Goal: Information Seeking & Learning: Learn about a topic

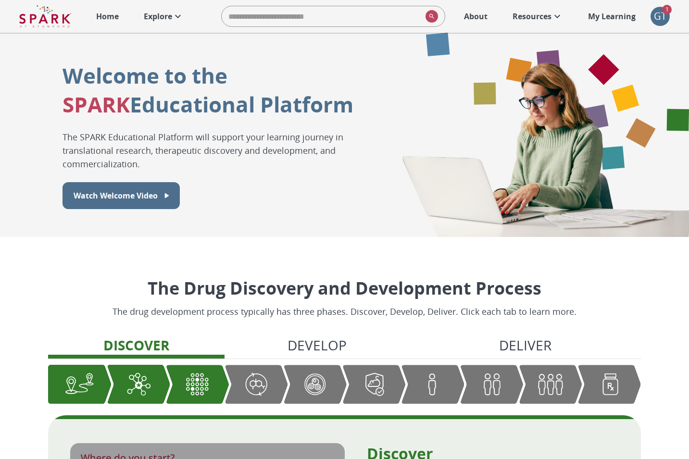
click at [631, 18] on p "My Learning" at bounding box center [612, 17] width 48 height 12
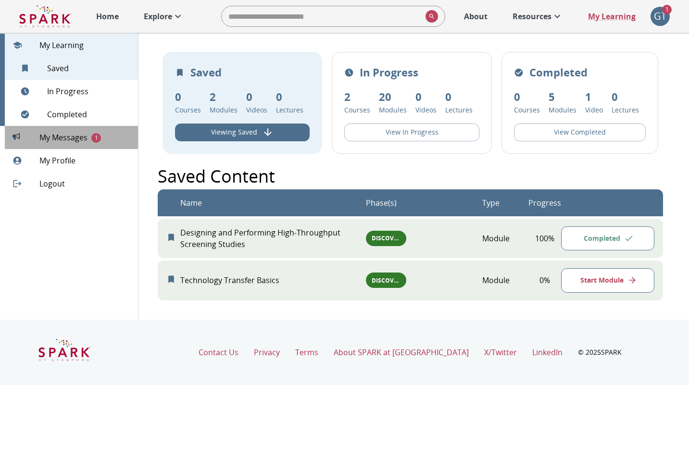
click at [70, 141] on span "My Messages 1" at bounding box center [84, 138] width 91 height 12
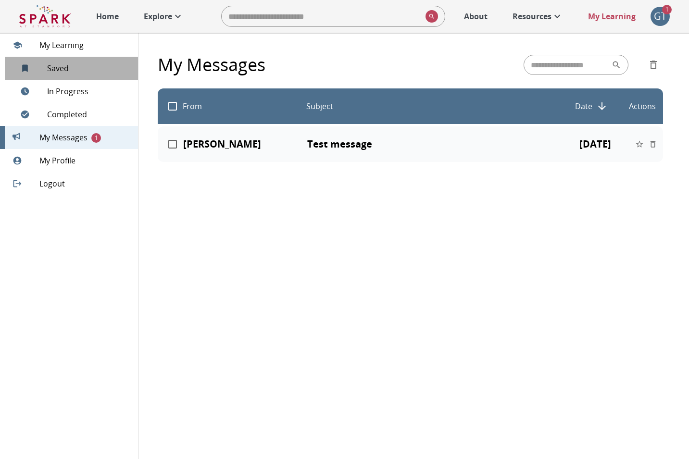
click at [67, 70] on span "Saved 2" at bounding box center [88, 69] width 83 height 12
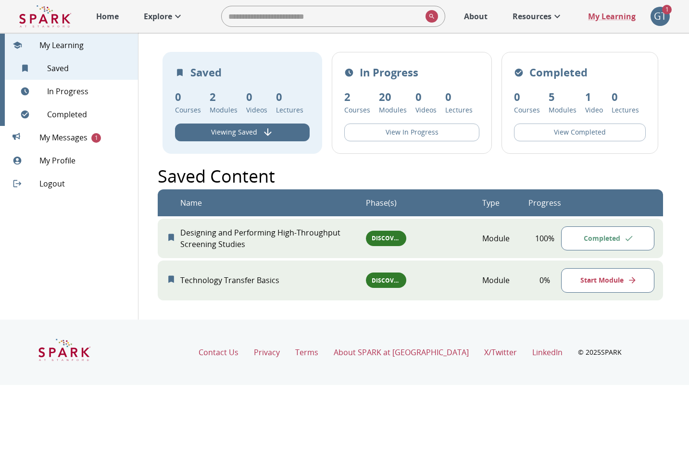
click at [535, 19] on p "Resources" at bounding box center [532, 17] width 39 height 12
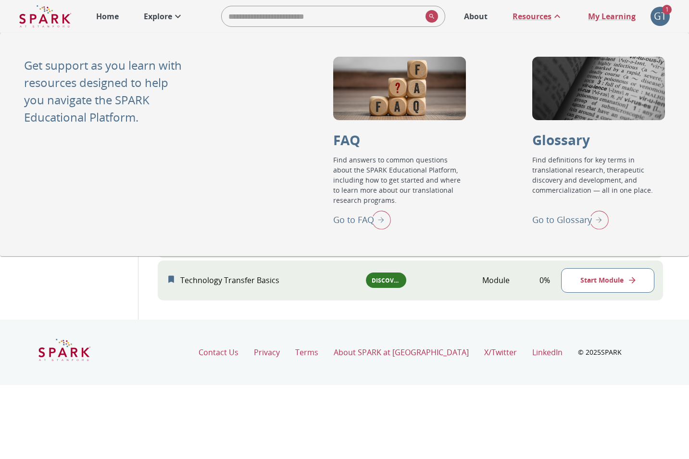
click at [554, 220] on p "Go to Glossary" at bounding box center [562, 220] width 60 height 13
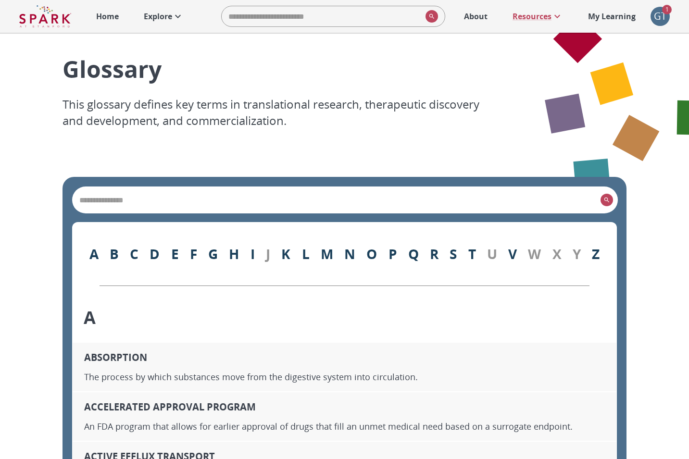
click at [339, 198] on input "search" at bounding box center [336, 199] width 521 height 13
click at [141, 199] on input "*********" at bounding box center [336, 199] width 521 height 13
click at [88, 200] on input "********" at bounding box center [336, 199] width 521 height 13
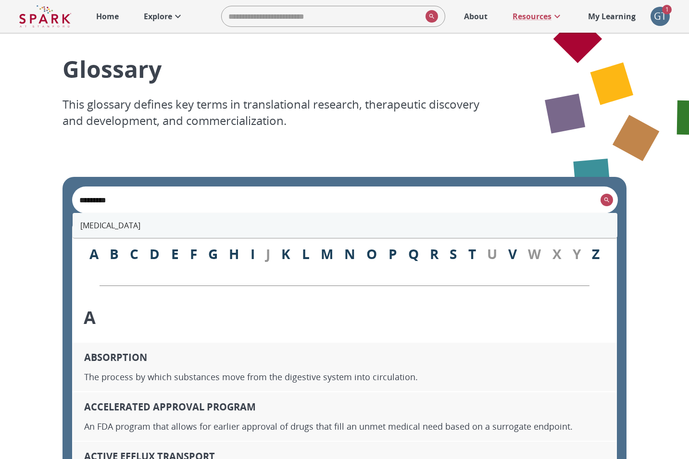
click at [110, 225] on li "[MEDICAL_DATA]" at bounding box center [345, 225] width 545 height 17
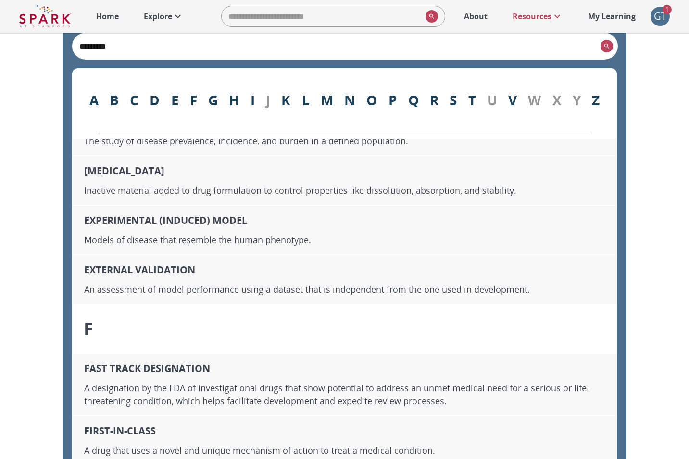
scroll to position [4390, 0]
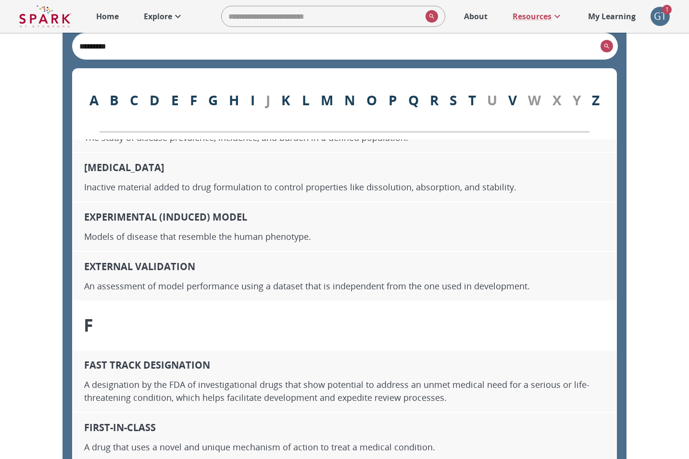
type input "*********"
click at [164, 19] on p "Explore" at bounding box center [158, 17] width 28 height 12
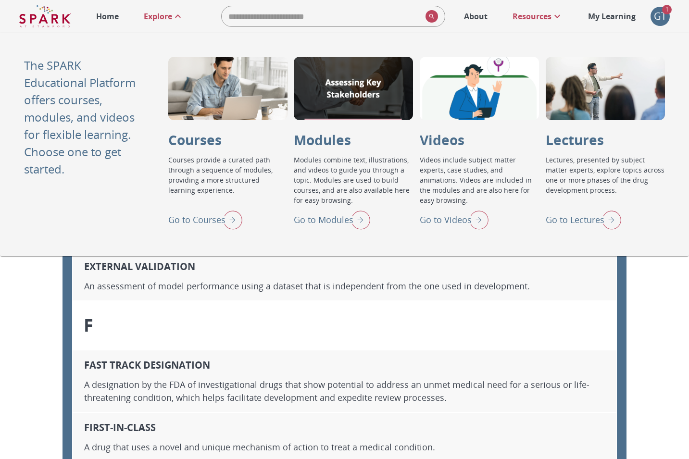
click at [315, 217] on p "Go to Modules" at bounding box center [324, 220] width 60 height 13
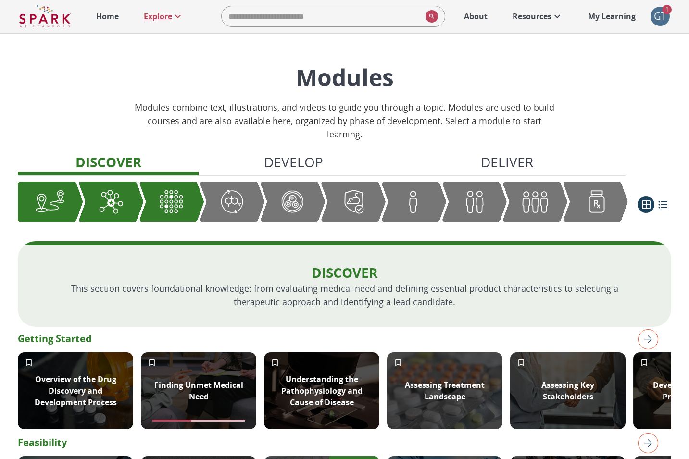
click at [159, 17] on p "Explore" at bounding box center [158, 17] width 28 height 12
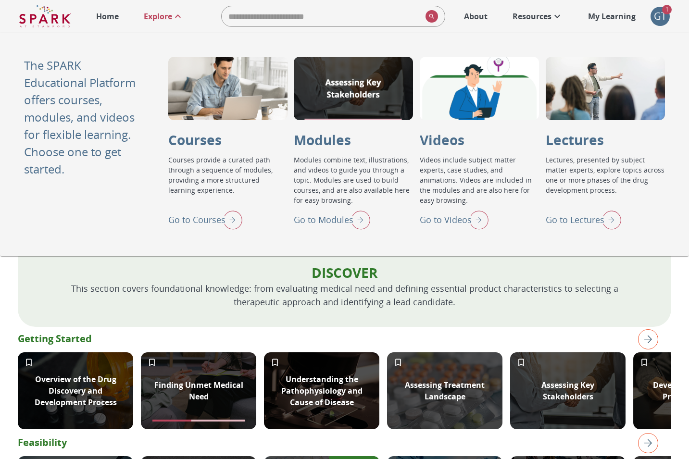
click at [207, 219] on p "Go to Courses" at bounding box center [196, 220] width 57 height 13
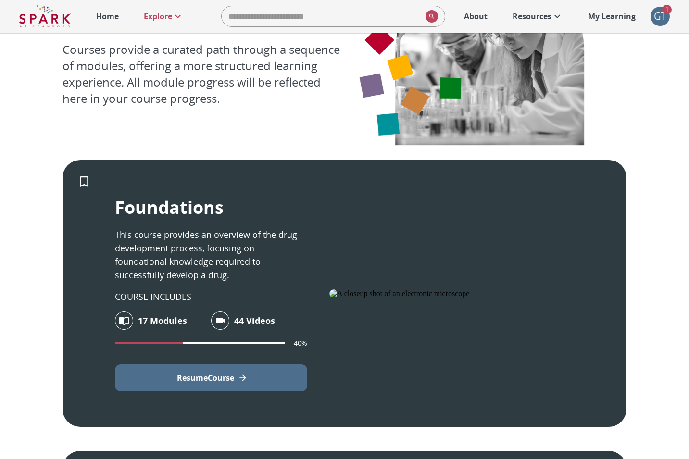
scroll to position [76, 0]
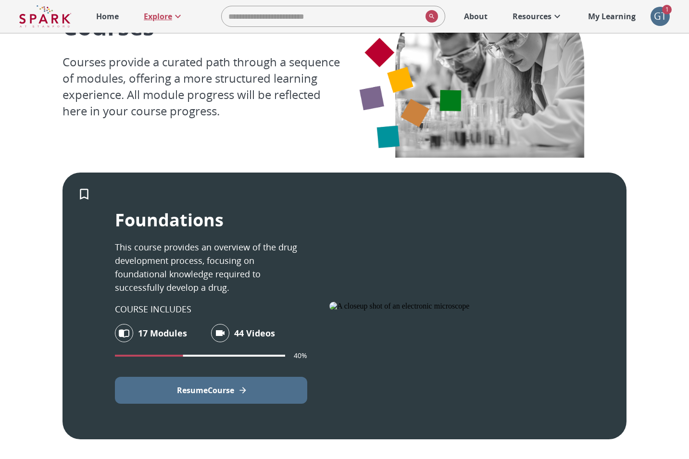
click at [169, 22] on p "Explore" at bounding box center [158, 17] width 28 height 12
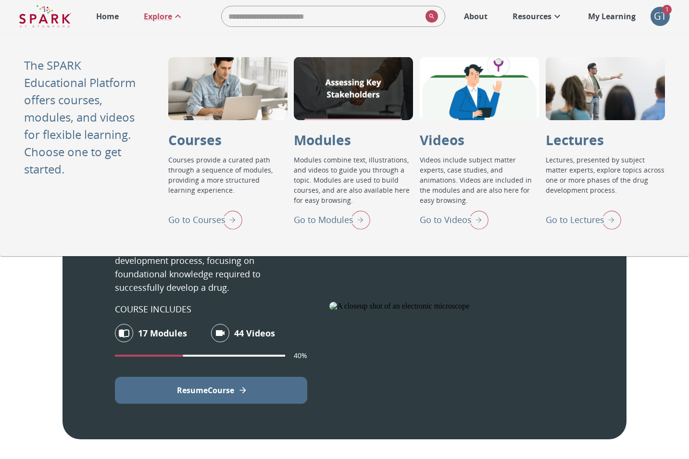
click at [443, 220] on p "Go to Videos" at bounding box center [446, 220] width 52 height 13
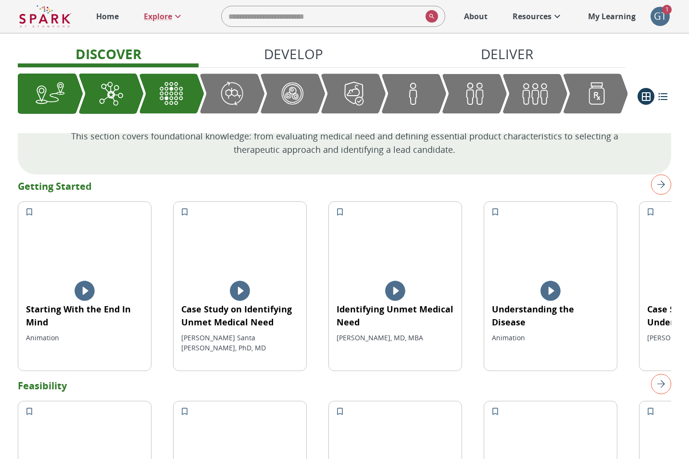
scroll to position [87, 0]
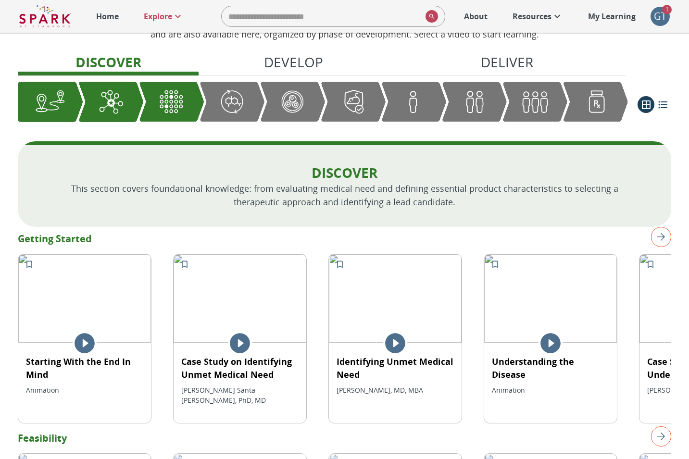
click at [299, 15] on input "search" at bounding box center [322, 16] width 200 height 19
type input "**"
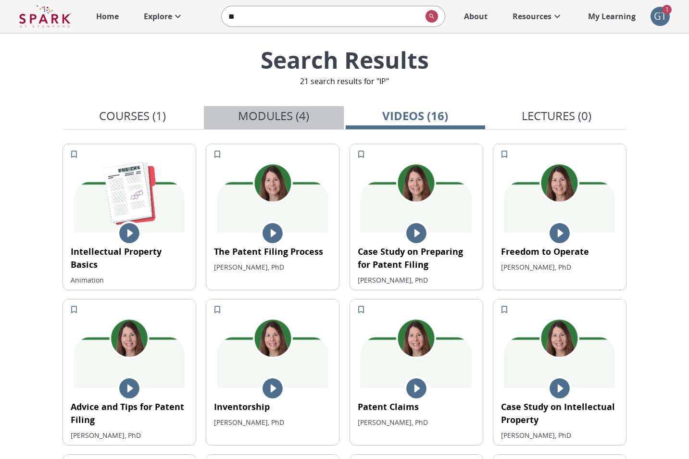
click at [287, 115] on p "Modules (4)" at bounding box center [273, 115] width 71 height 17
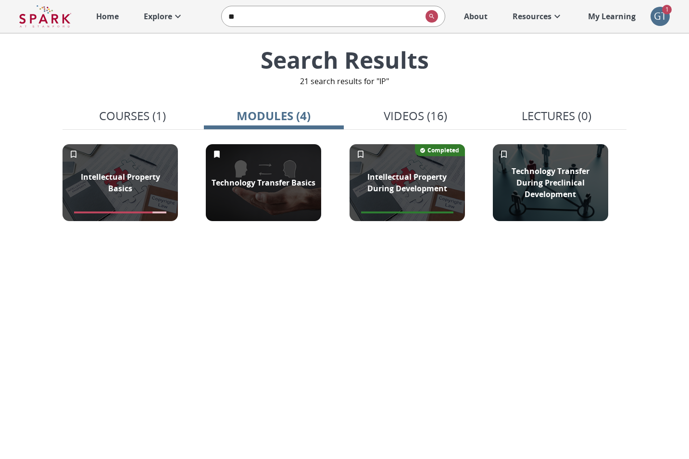
click at [142, 117] on p "Courses (1)" at bounding box center [132, 115] width 67 height 17
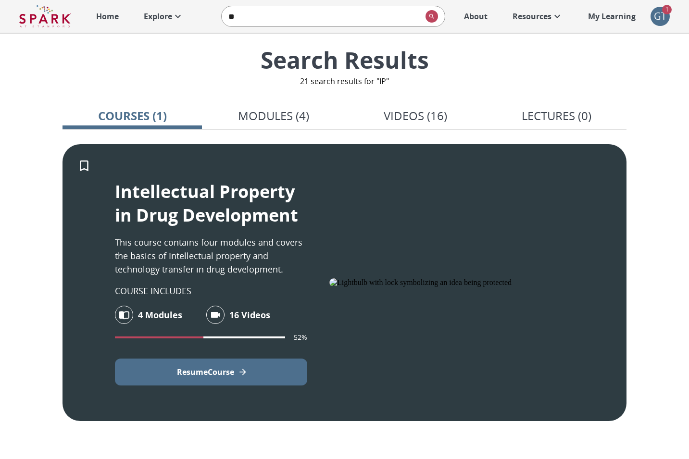
click at [173, 19] on icon at bounding box center [178, 17] width 12 height 12
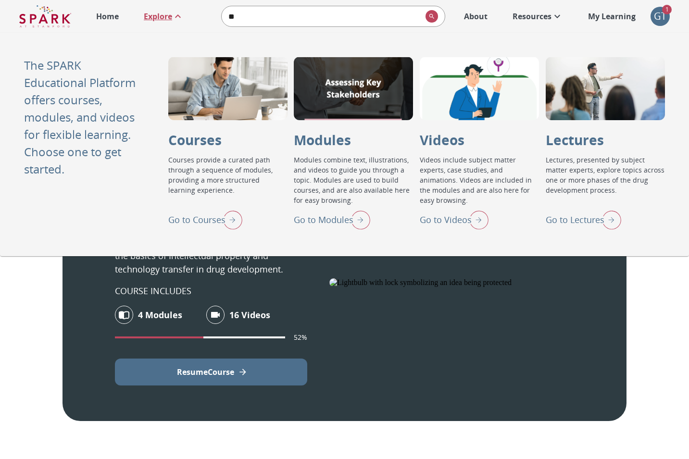
click at [312, 221] on p "Go to Modules" at bounding box center [324, 220] width 60 height 13
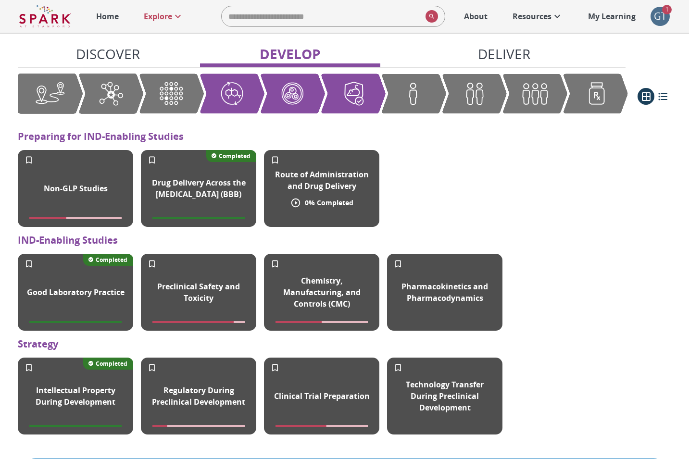
scroll to position [888, 0]
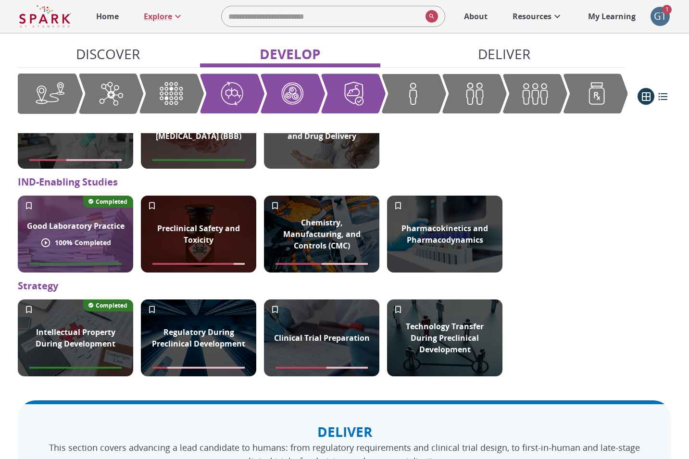
click at [87, 238] on div "Good Laboratory Practice" at bounding box center [75, 226] width 109 height 23
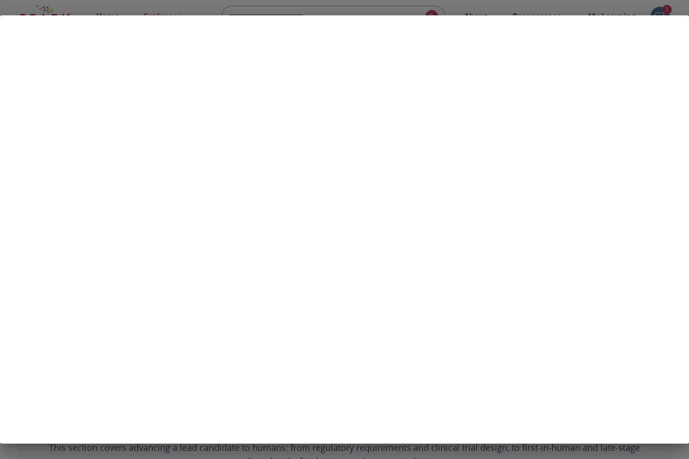
click at [397, 13] on div at bounding box center [344, 229] width 689 height 459
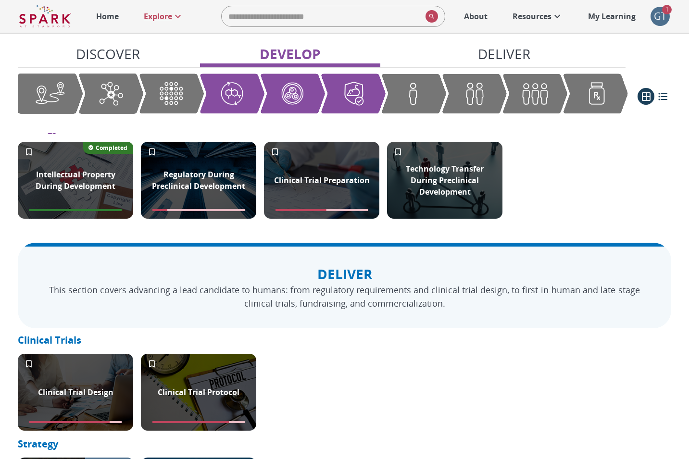
scroll to position [1050, 0]
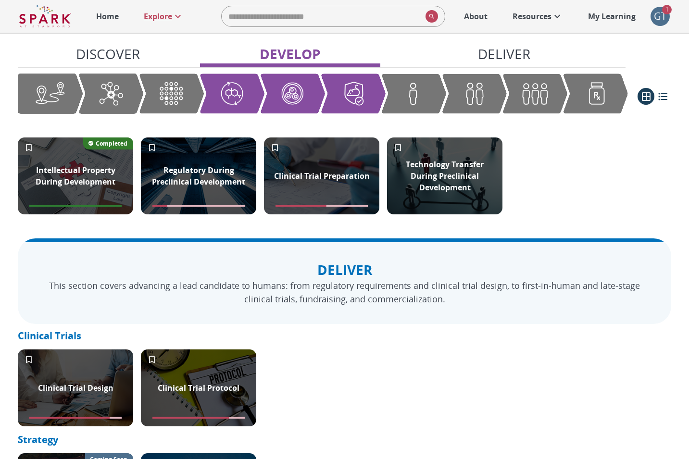
click at [107, 18] on p "Home" at bounding box center [107, 17] width 23 height 12
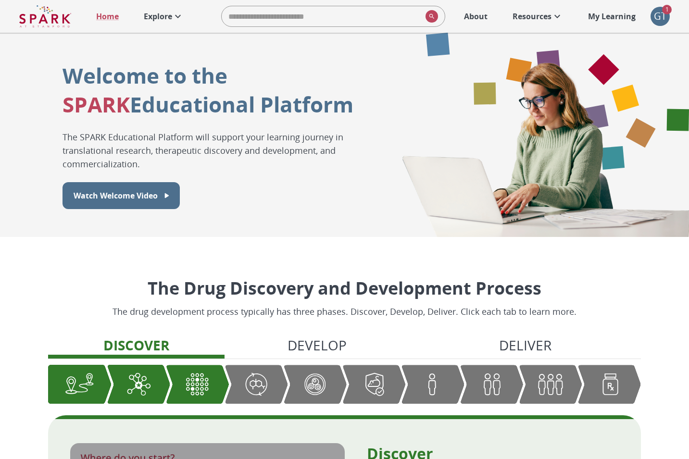
click at [392, 12] on input "search" at bounding box center [322, 16] width 200 height 19
type input "**"
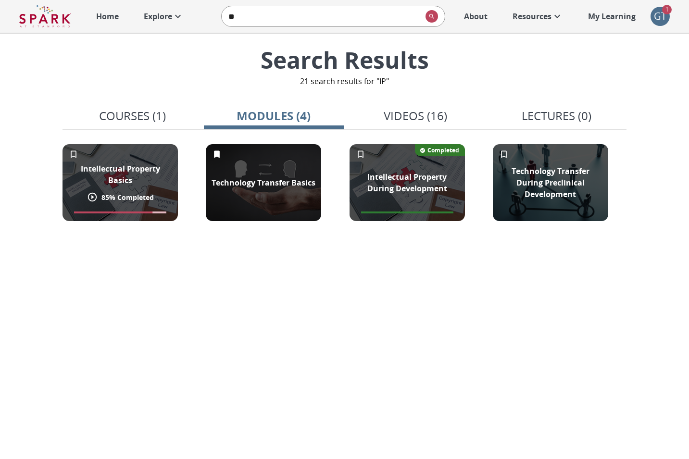
click at [167, 175] on p "Intellectual Property Basics" at bounding box center [120, 174] width 104 height 23
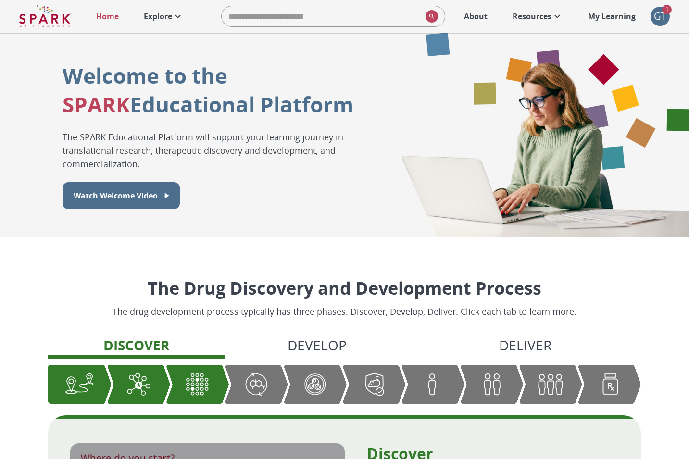
click at [551, 18] on p "Resources" at bounding box center [532, 17] width 39 height 12
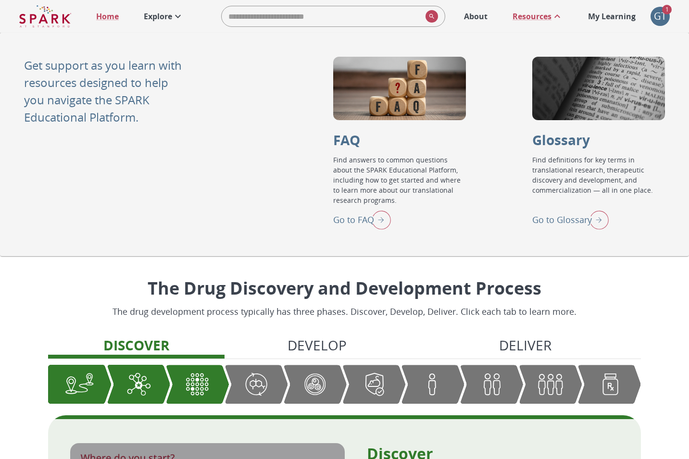
click at [571, 222] on p "Go to Glossary" at bounding box center [562, 220] width 60 height 13
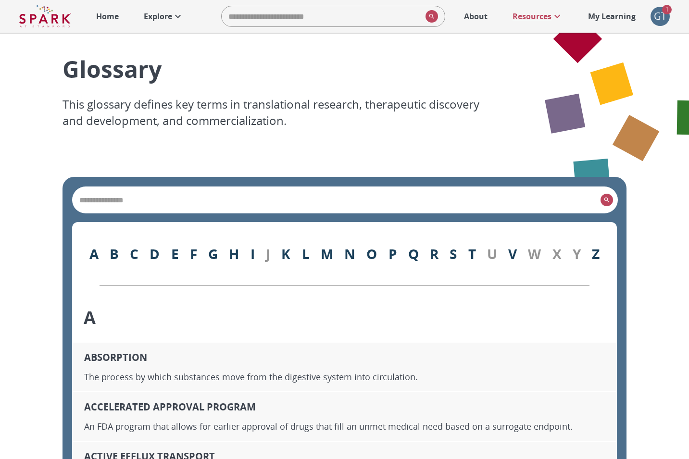
click at [228, 198] on input "search" at bounding box center [336, 199] width 521 height 13
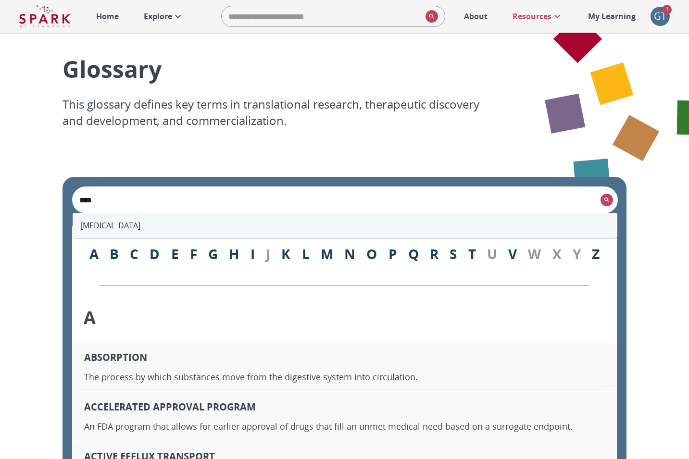
click at [98, 226] on li "[MEDICAL_DATA]" at bounding box center [345, 225] width 545 height 17
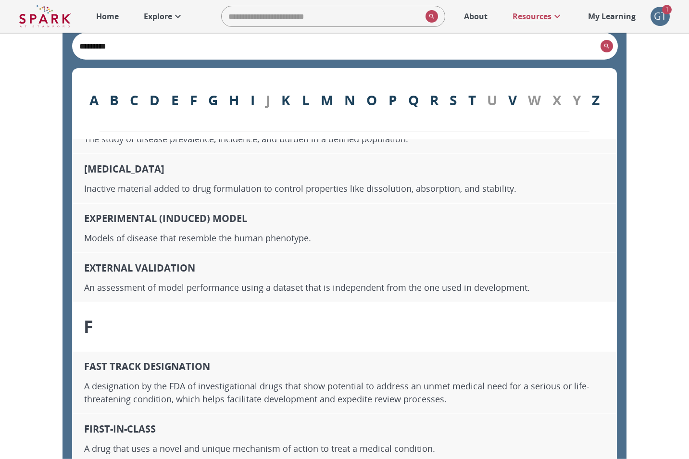
scroll to position [4390, 0]
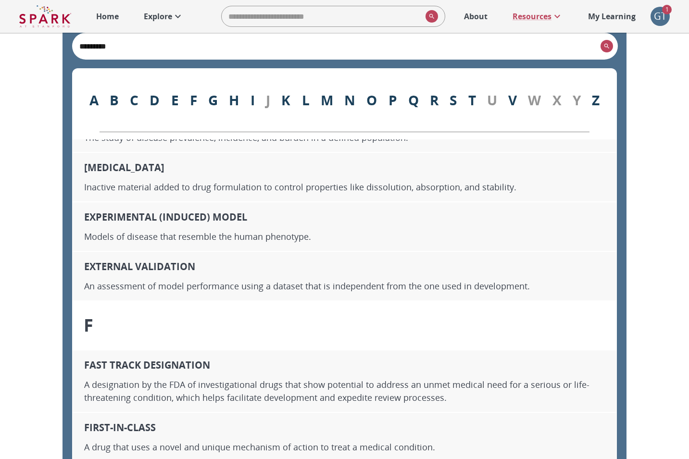
type input "*********"
click at [609, 18] on p "My Learning" at bounding box center [612, 17] width 48 height 12
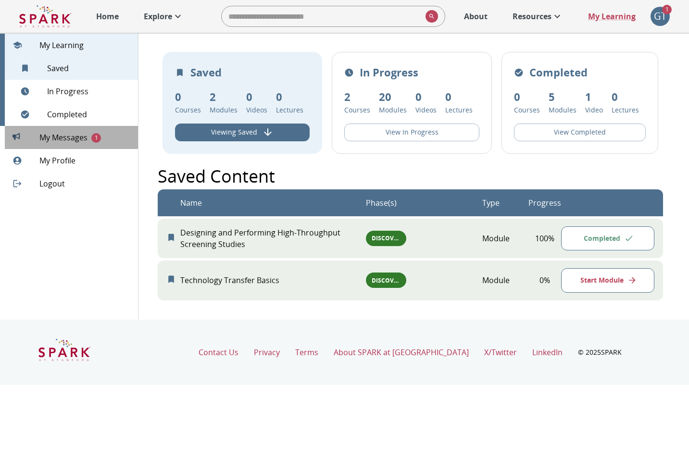
click at [56, 142] on span "My Messages 1" at bounding box center [84, 138] width 91 height 12
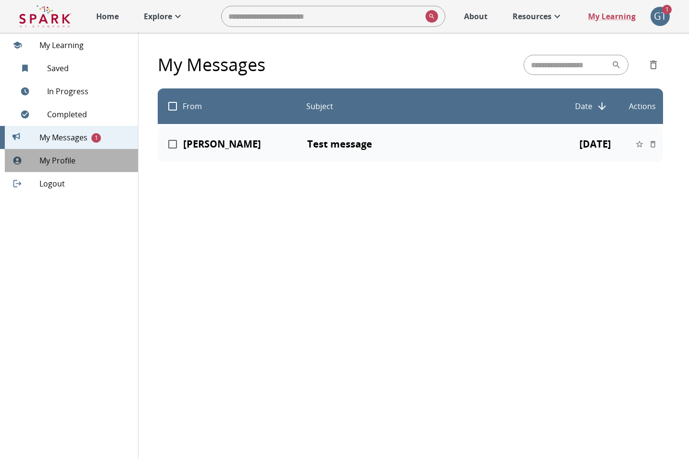
click at [59, 164] on span "My Profile" at bounding box center [84, 161] width 91 height 12
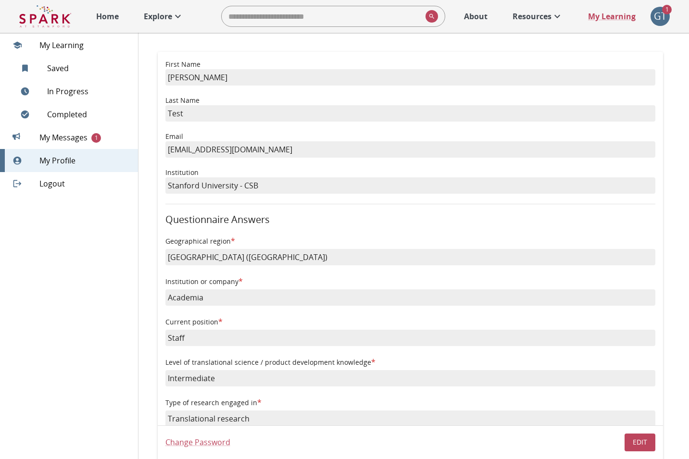
click at [56, 21] on img at bounding box center [45, 16] width 52 height 23
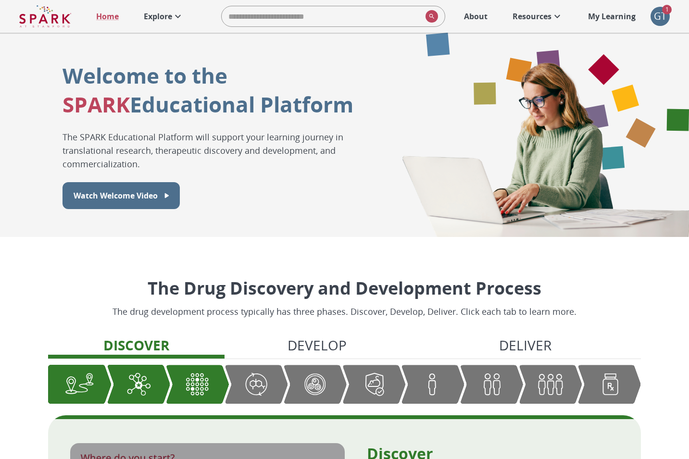
click at [165, 17] on p "Explore" at bounding box center [158, 17] width 28 height 12
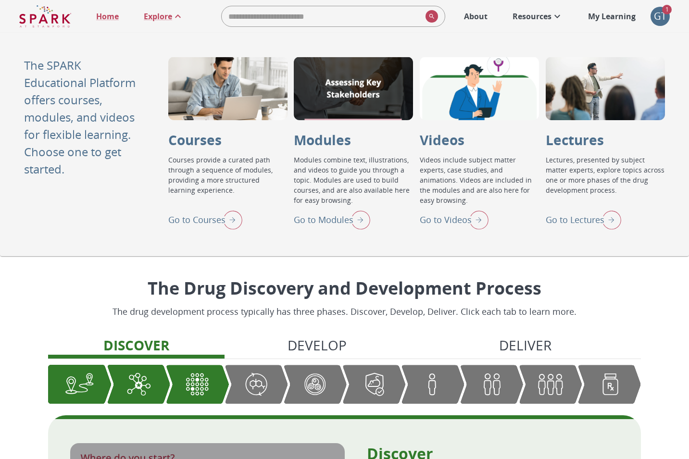
click at [322, 217] on p "Go to Modules" at bounding box center [324, 220] width 60 height 13
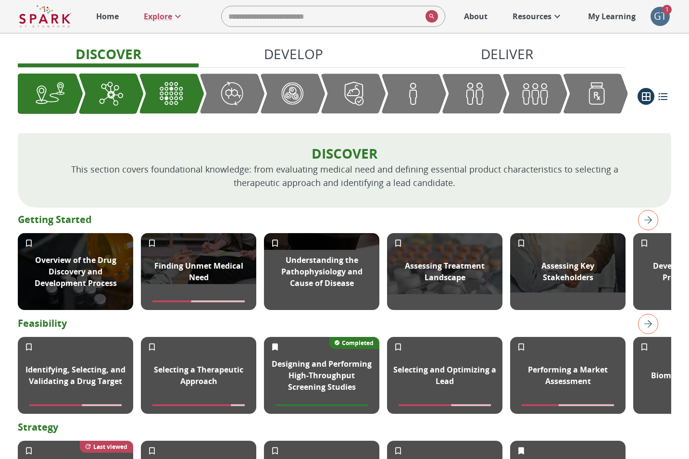
scroll to position [122, 0]
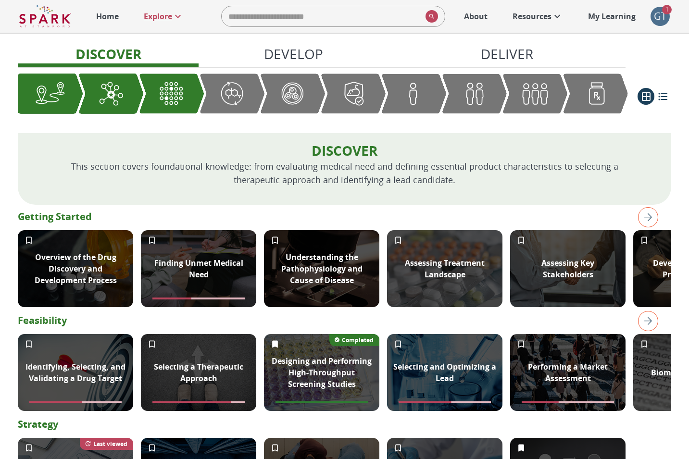
click at [322, 93] on div "Graphic showing the progression through the Discover, Develop, and Deliver pipe…" at bounding box center [292, 94] width 65 height 40
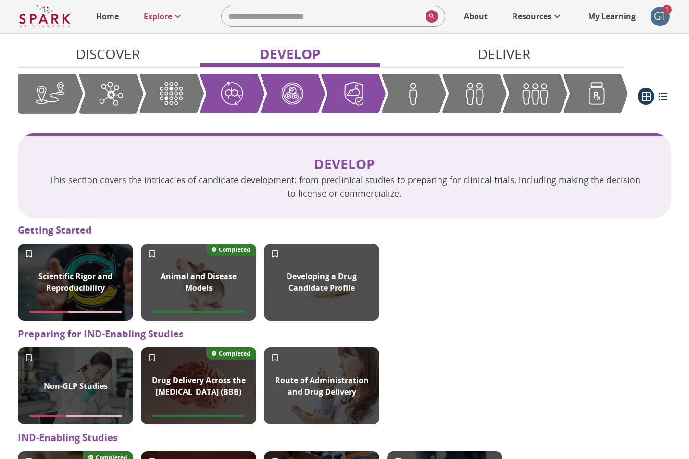
click at [505, 89] on div "Graphic showing the progression through the Discover, Develop, and Deliver pipe…" at bounding box center [474, 93] width 65 height 39
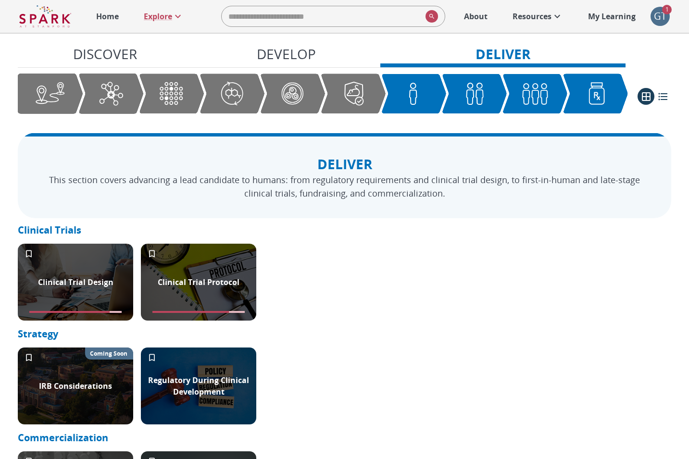
scroll to position [1157, 0]
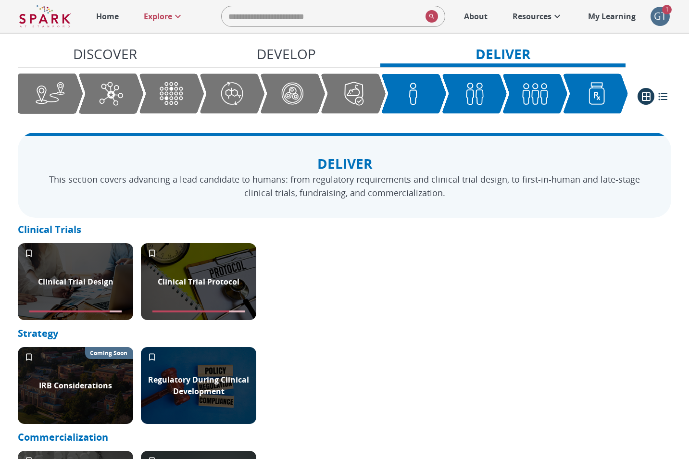
click at [179, 99] on img "Graphic showing the progression through the Discover, Develop, and Deliver pipe…" at bounding box center [171, 93] width 31 height 30
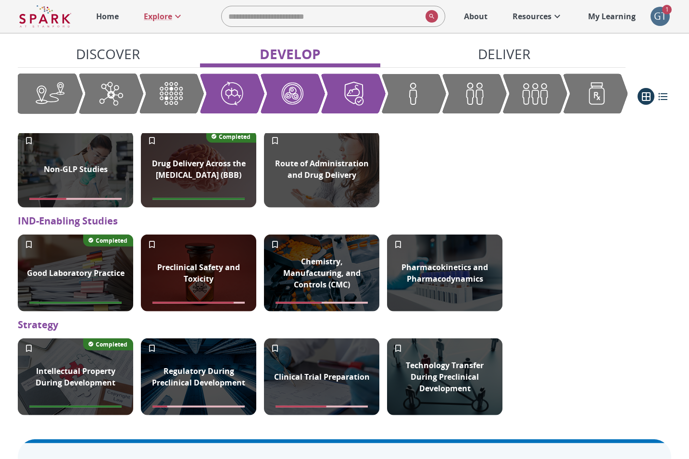
scroll to position [846, 0]
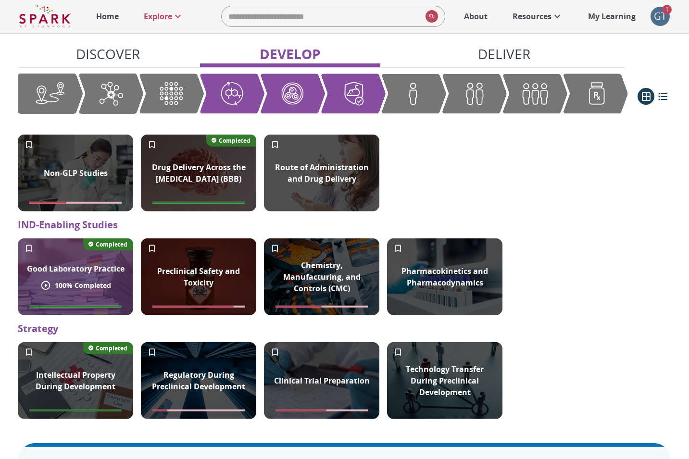
click at [104, 278] on div "Good Laboratory Practice" at bounding box center [75, 268] width 109 height 23
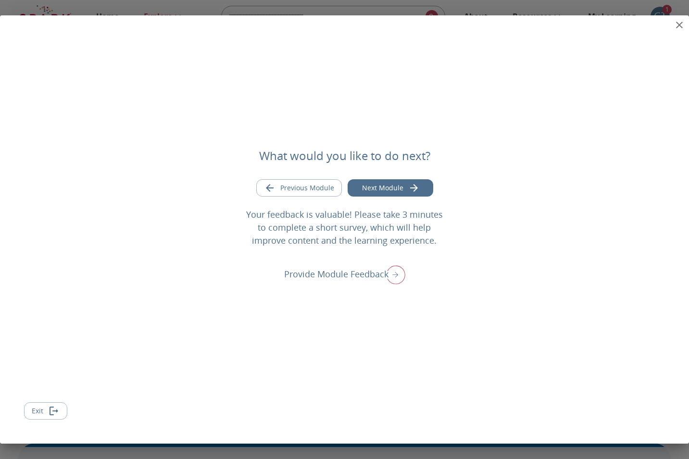
click at [682, 26] on icon "close" at bounding box center [680, 25] width 12 height 12
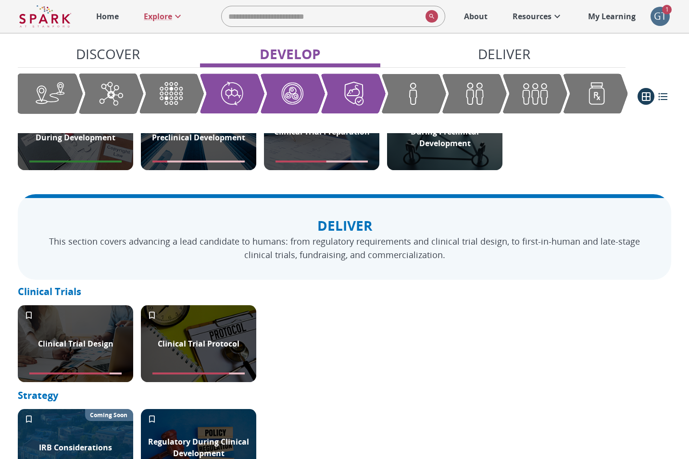
scroll to position [896, 0]
